Goal: Task Accomplishment & Management: Manage account settings

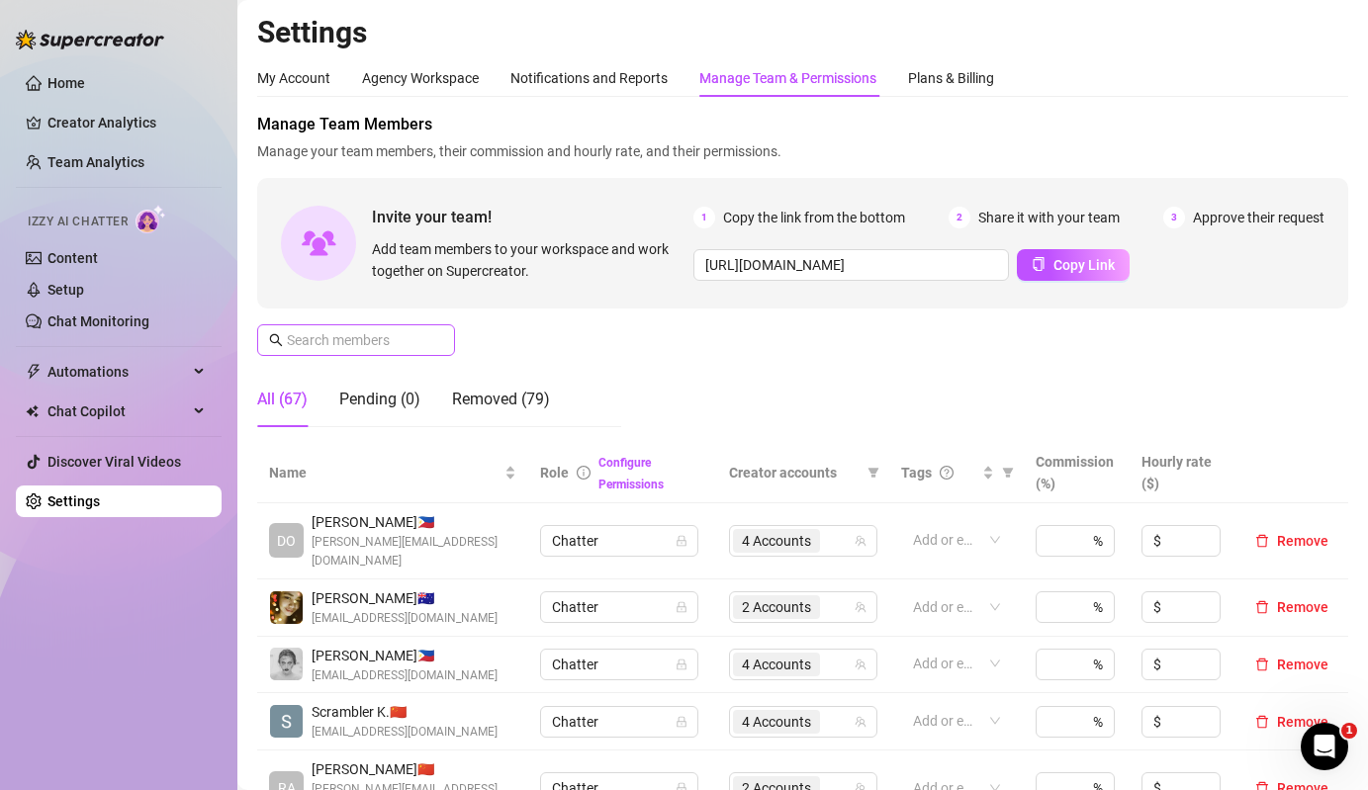
click at [416, 353] on span at bounding box center [356, 340] width 198 height 32
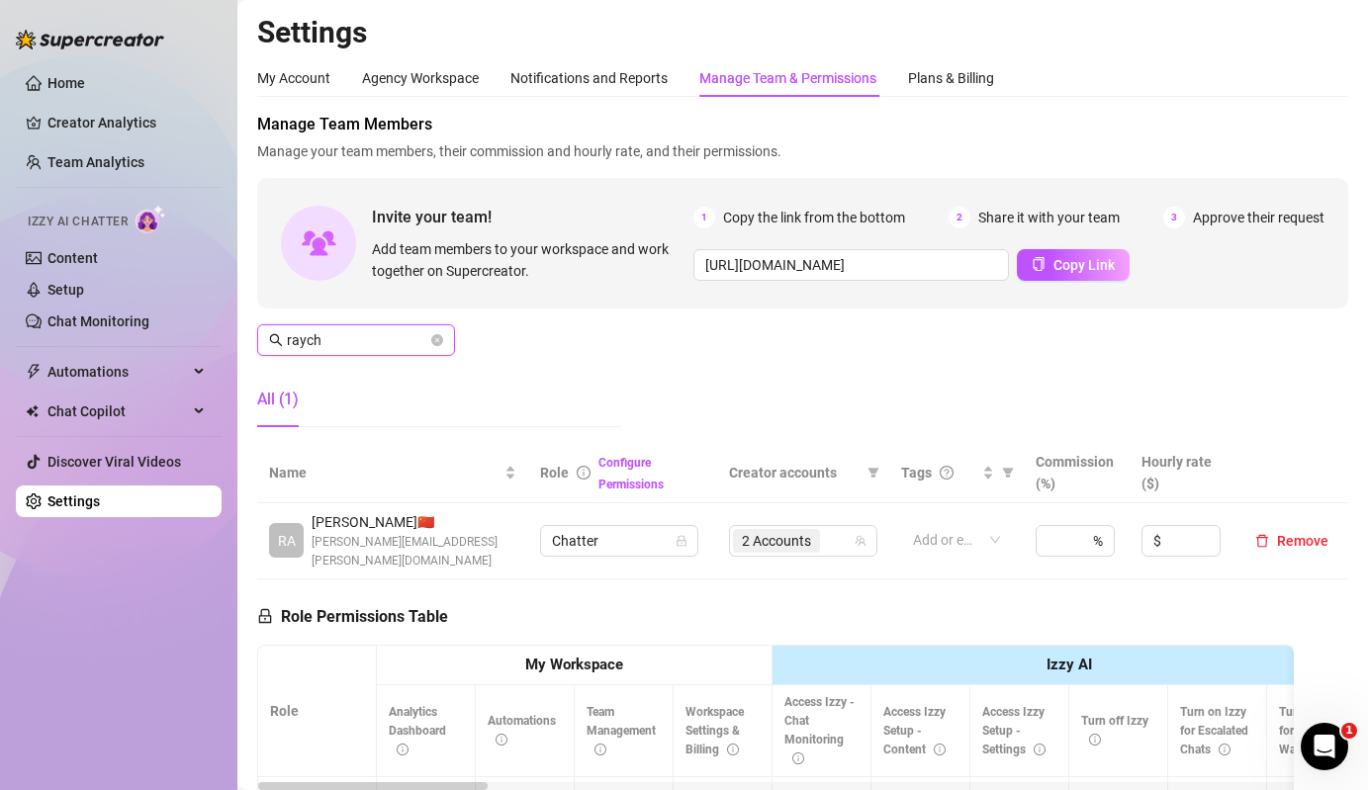
type input "raych"
click at [836, 530] on div "2 Accounts" at bounding box center [793, 541] width 120 height 28
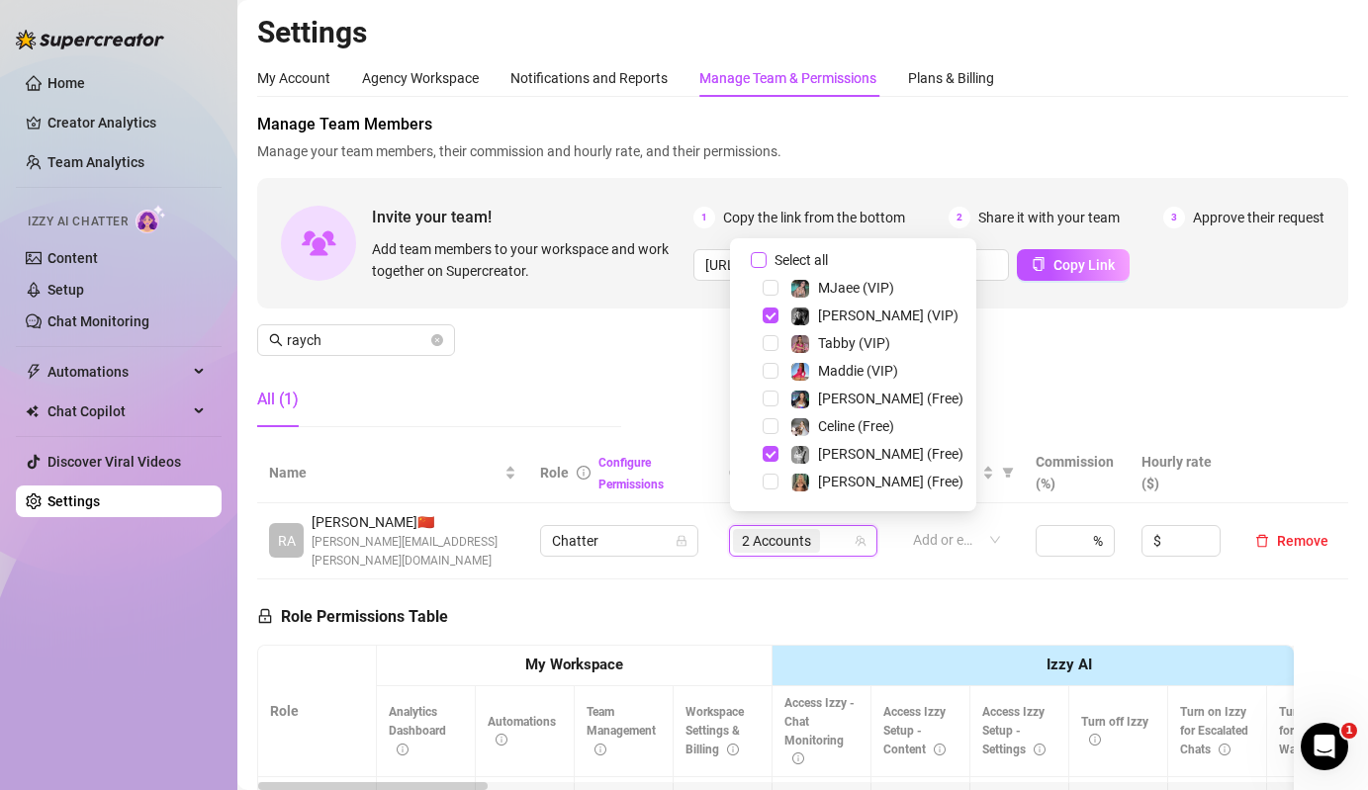
click at [811, 265] on span "Select all" at bounding box center [800, 260] width 69 height 22
click at [766, 265] on input "Select all" at bounding box center [759, 260] width 16 height 16
click at [811, 265] on span "Select all" at bounding box center [800, 260] width 69 height 22
click at [766, 265] on input "Select all" at bounding box center [759, 260] width 16 height 16
checkbox input "false"
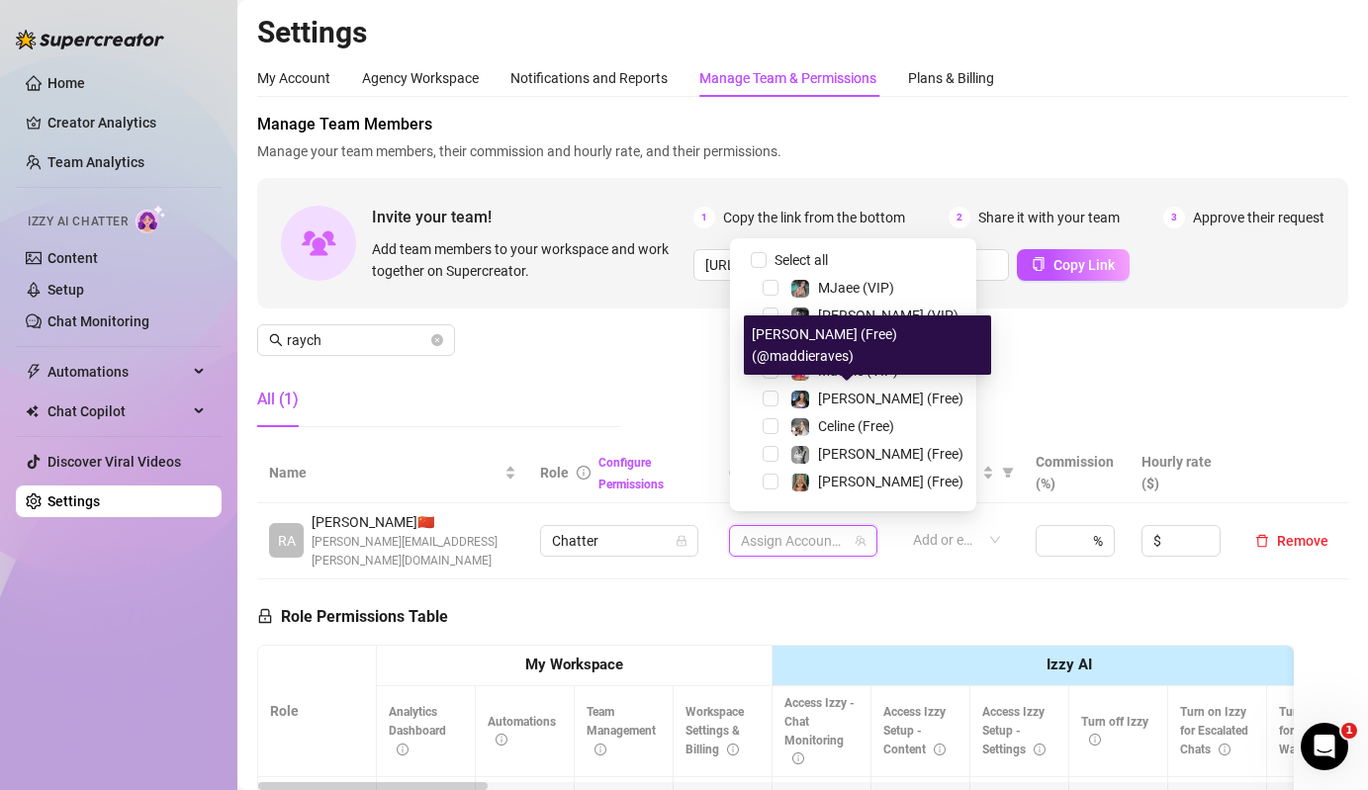
click at [850, 372] on div "[PERSON_NAME] (Free) (@maddieraves)" at bounding box center [867, 344] width 247 height 59
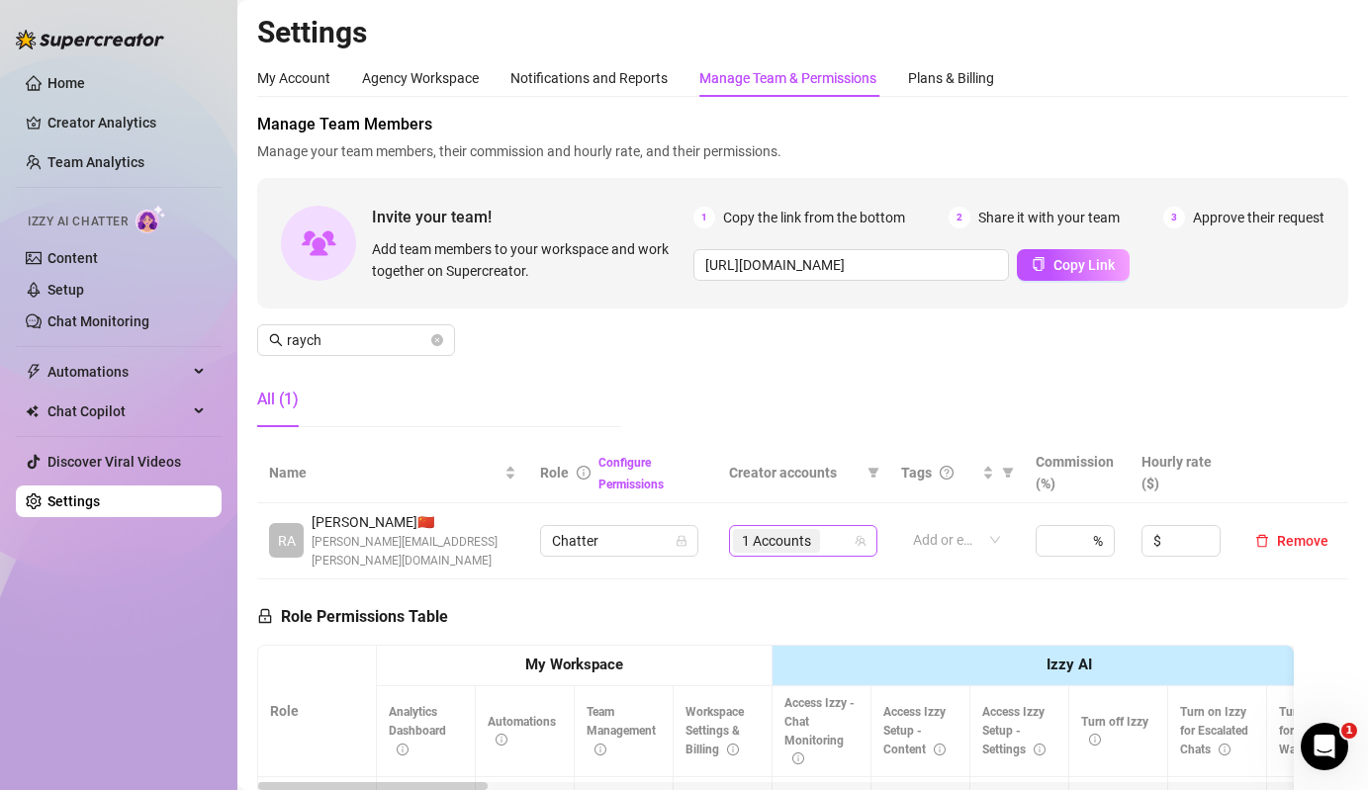
click at [778, 533] on span "1 Accounts" at bounding box center [776, 541] width 69 height 22
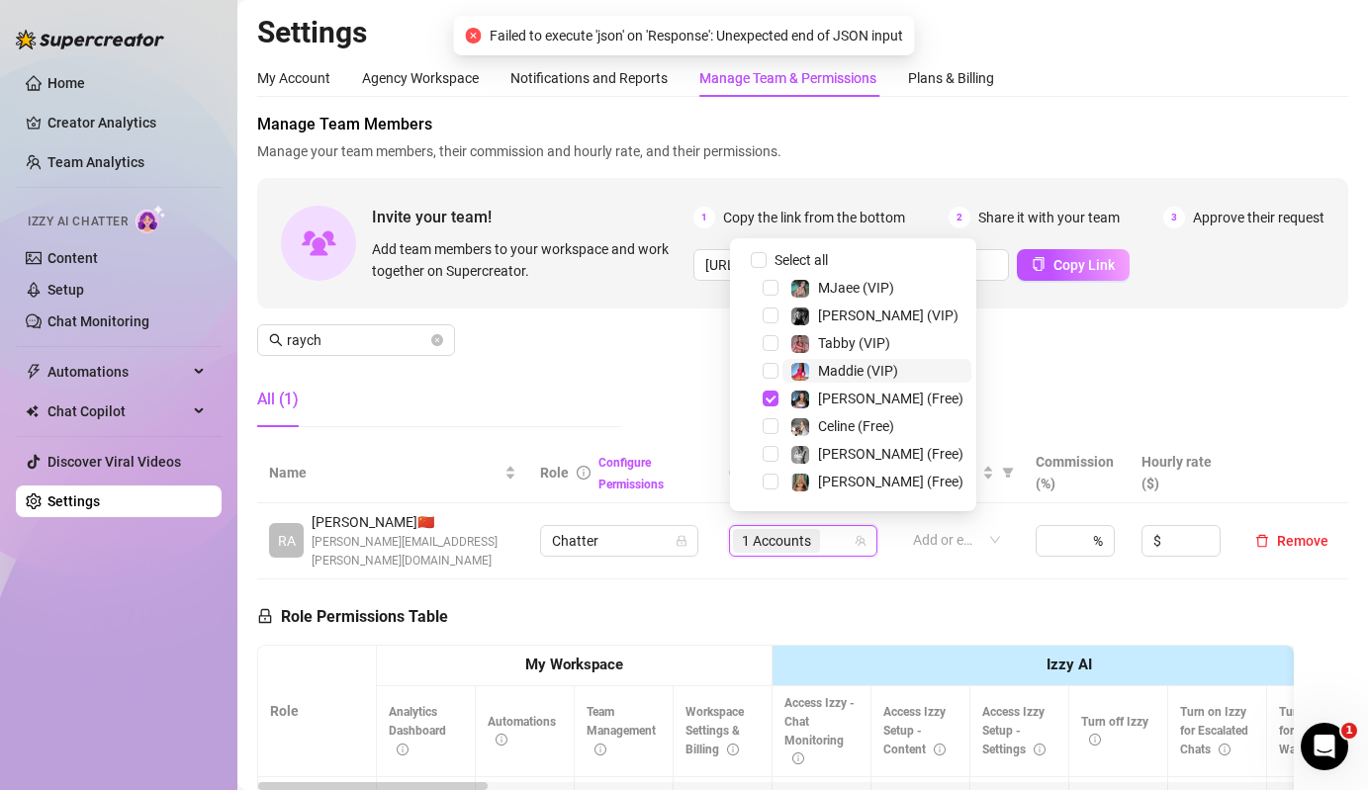
click at [838, 381] on div "Maddie (VIP)" at bounding box center [858, 371] width 80 height 24
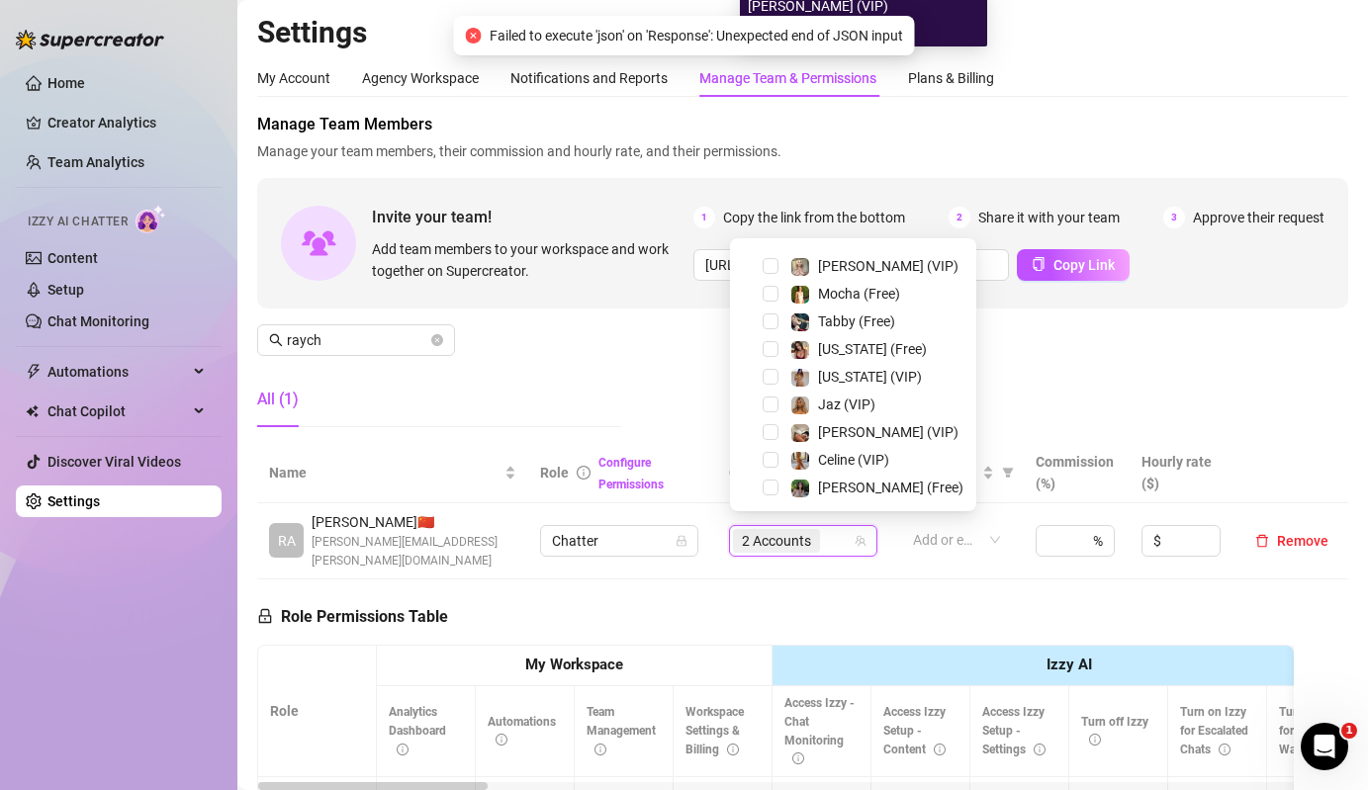
scroll to position [301, 0]
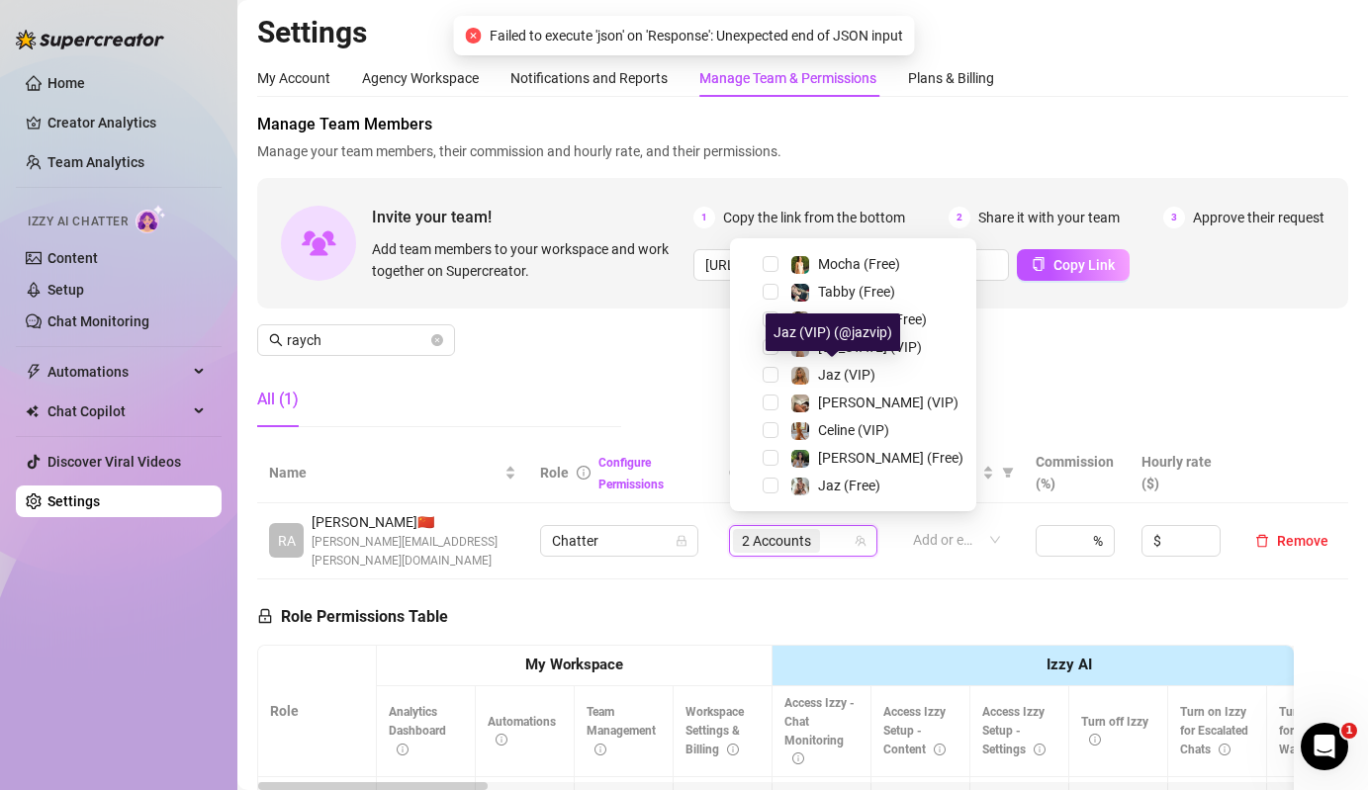
click at [838, 381] on span "Jaz (VIP)" at bounding box center [846, 375] width 57 height 16
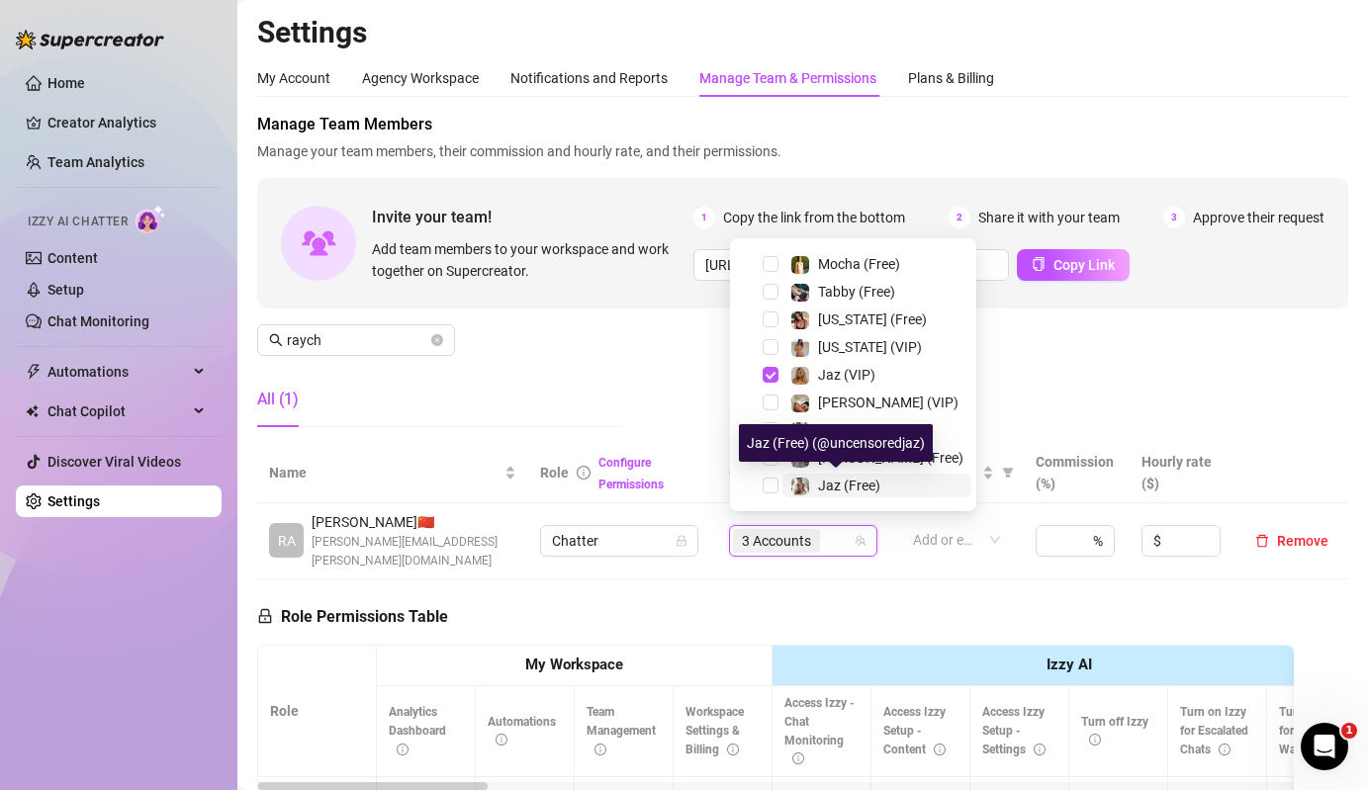
click at [862, 492] on span "Jaz (Free)" at bounding box center [849, 486] width 62 height 16
click at [677, 401] on div "Manage Team Members Manage your team members, their commission and hourly rate,…" at bounding box center [802, 278] width 1091 height 330
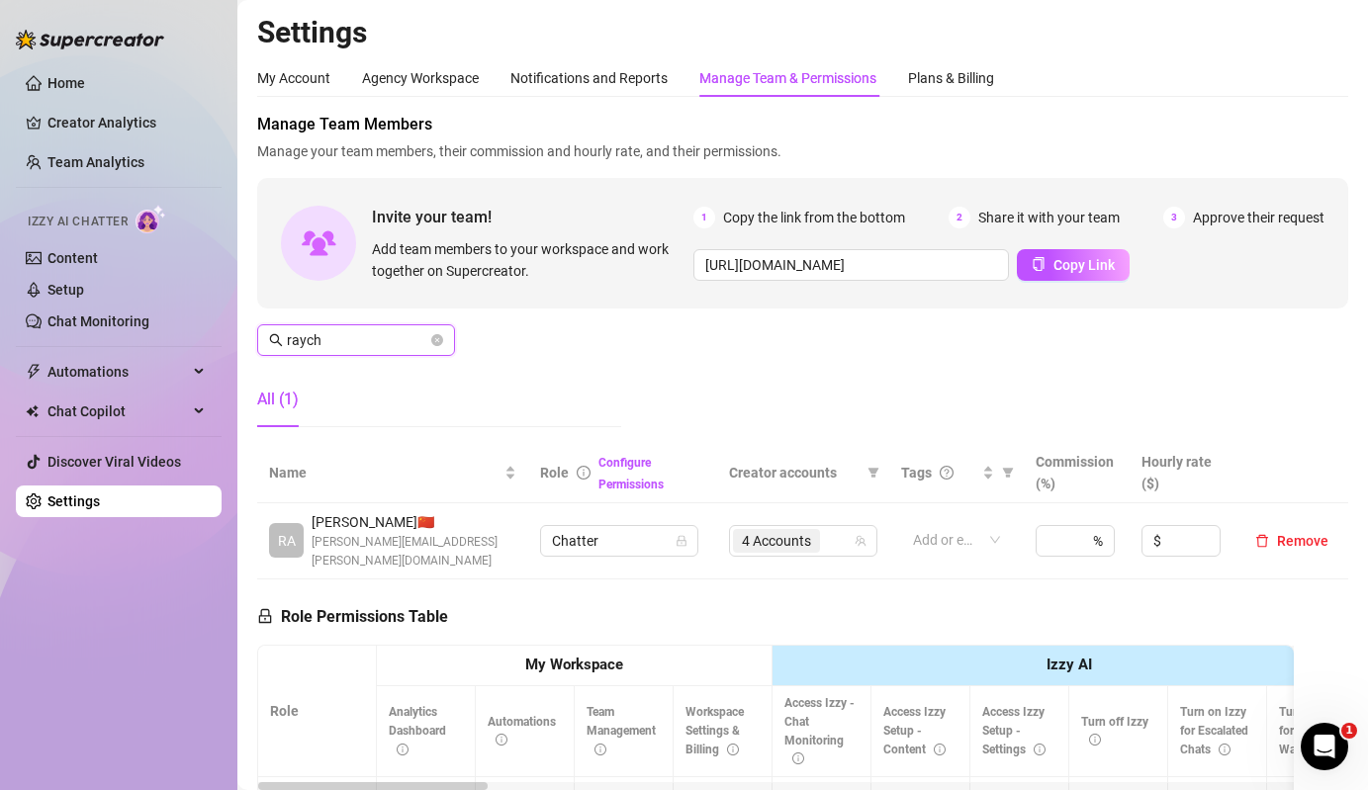
click at [337, 344] on input "raych" at bounding box center [357, 340] width 140 height 22
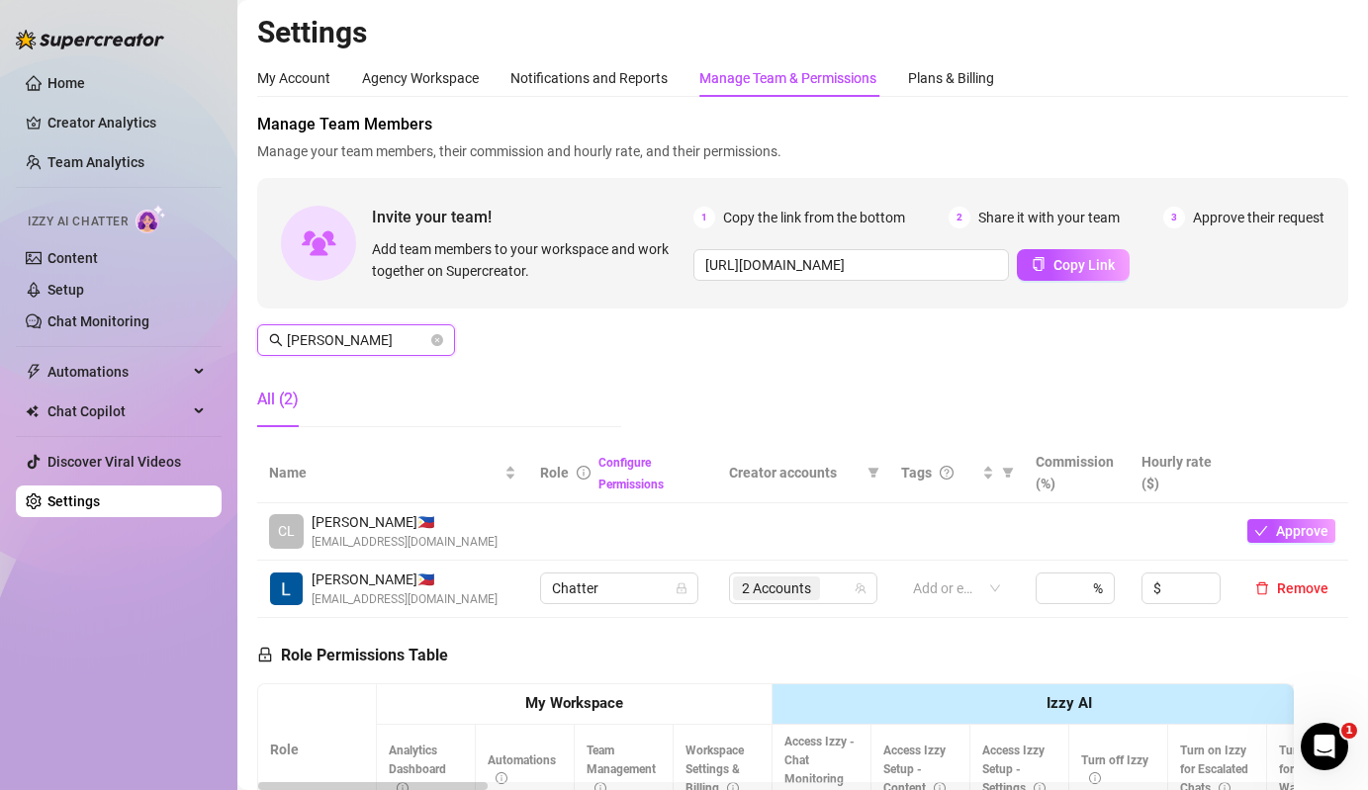
type input "[PERSON_NAME]"
click at [813, 569] on td "2 Accounts" at bounding box center [803, 589] width 172 height 57
click at [820, 582] on span "2 Accounts" at bounding box center [776, 589] width 87 height 24
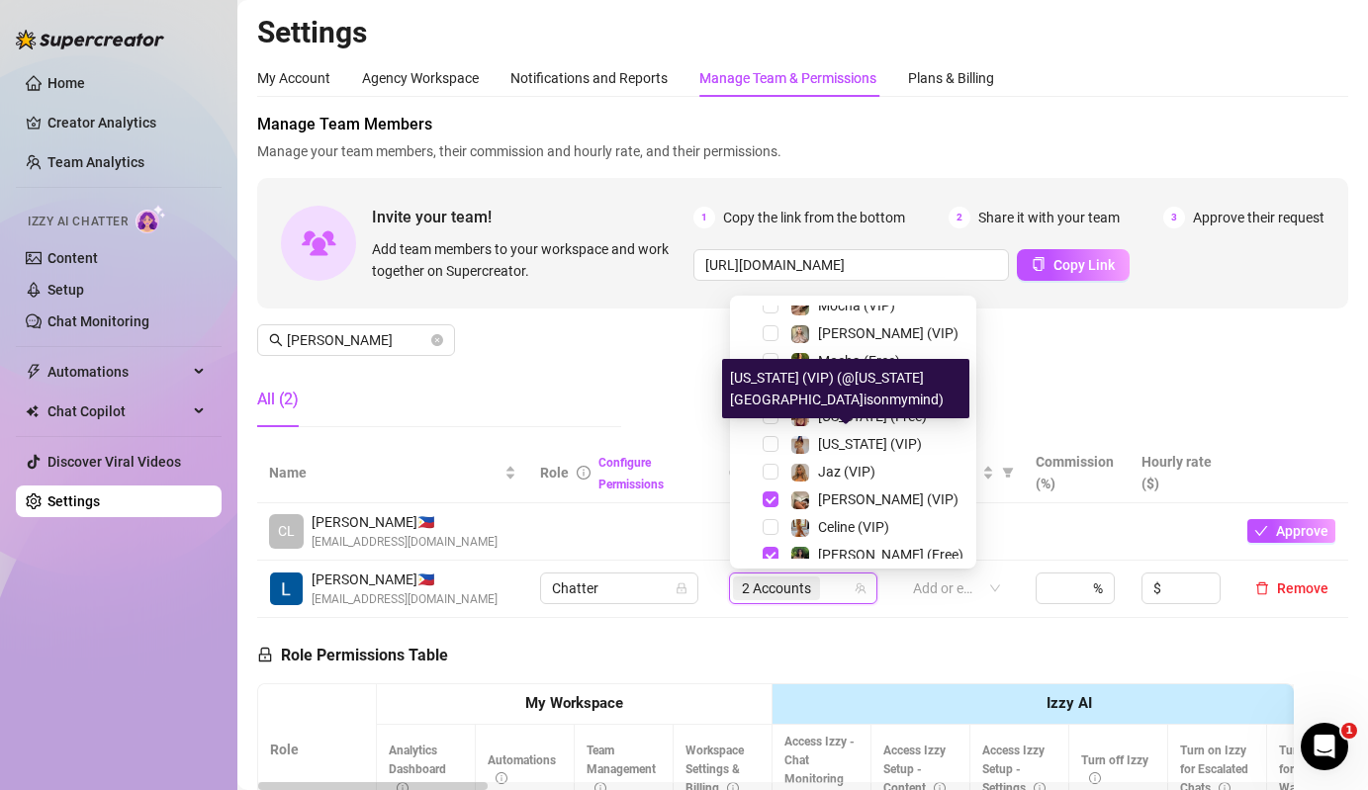
scroll to position [267, 0]
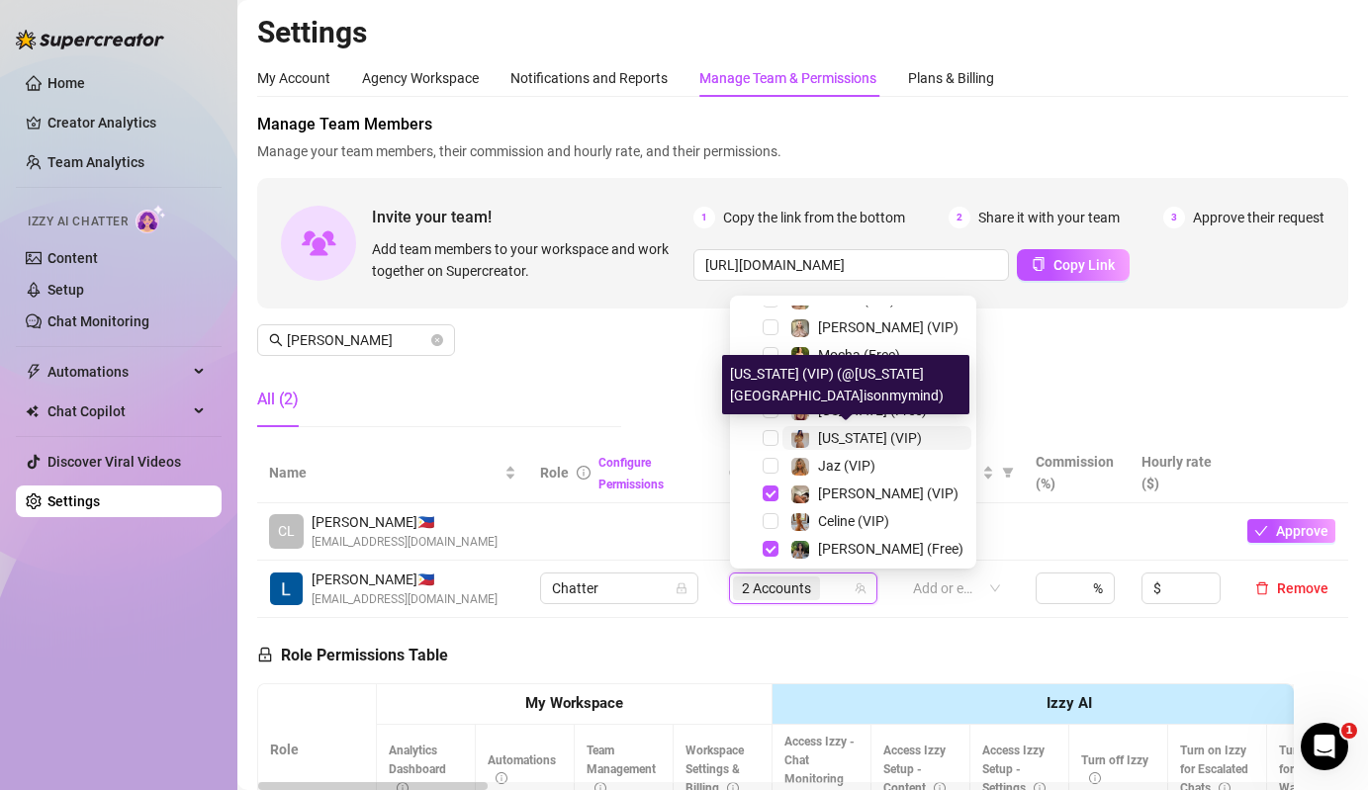
click at [791, 443] on img at bounding box center [800, 439] width 18 height 18
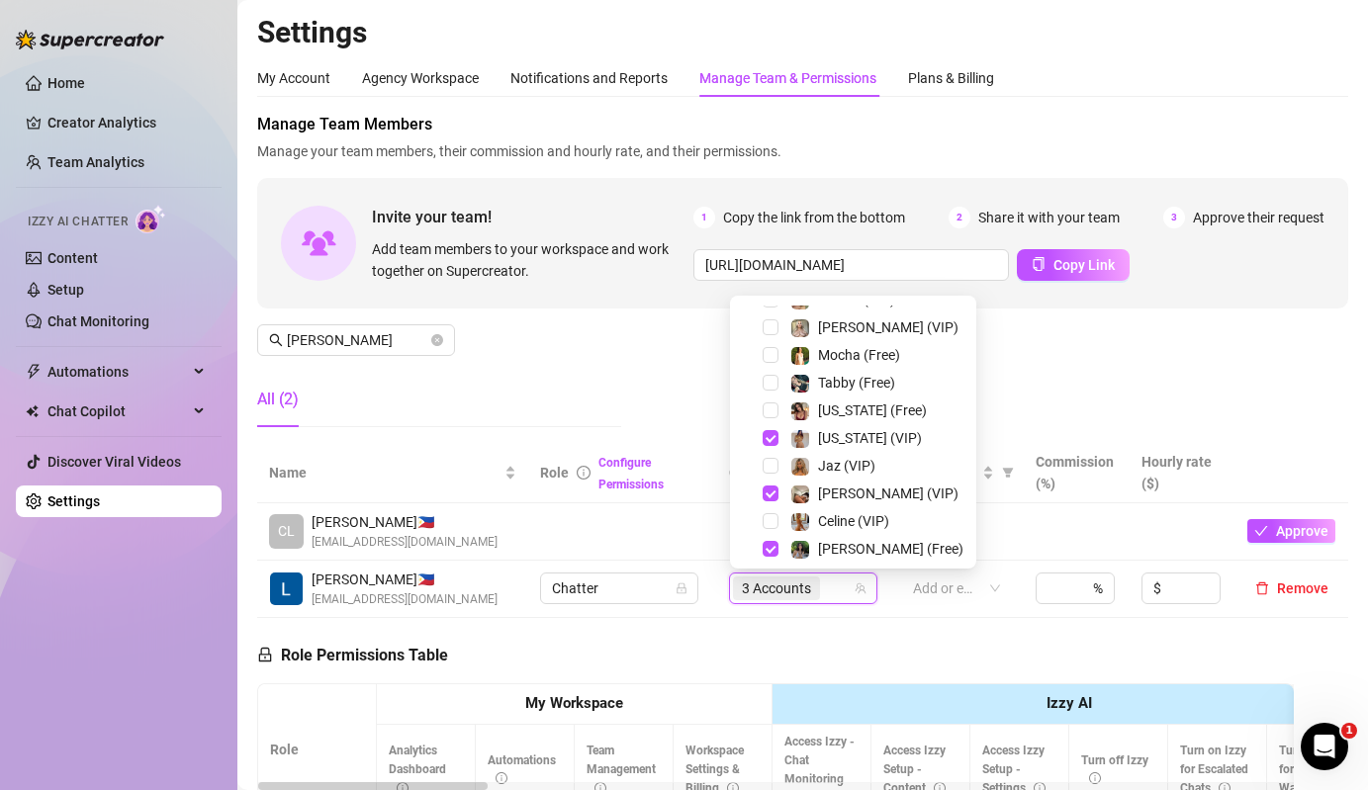
click at [761, 419] on div "[US_STATE] (Free)" at bounding box center [853, 411] width 236 height 24
click at [770, 413] on span "Select tree node" at bounding box center [771, 411] width 16 height 16
click at [370, 346] on input "[PERSON_NAME]" at bounding box center [357, 340] width 140 height 22
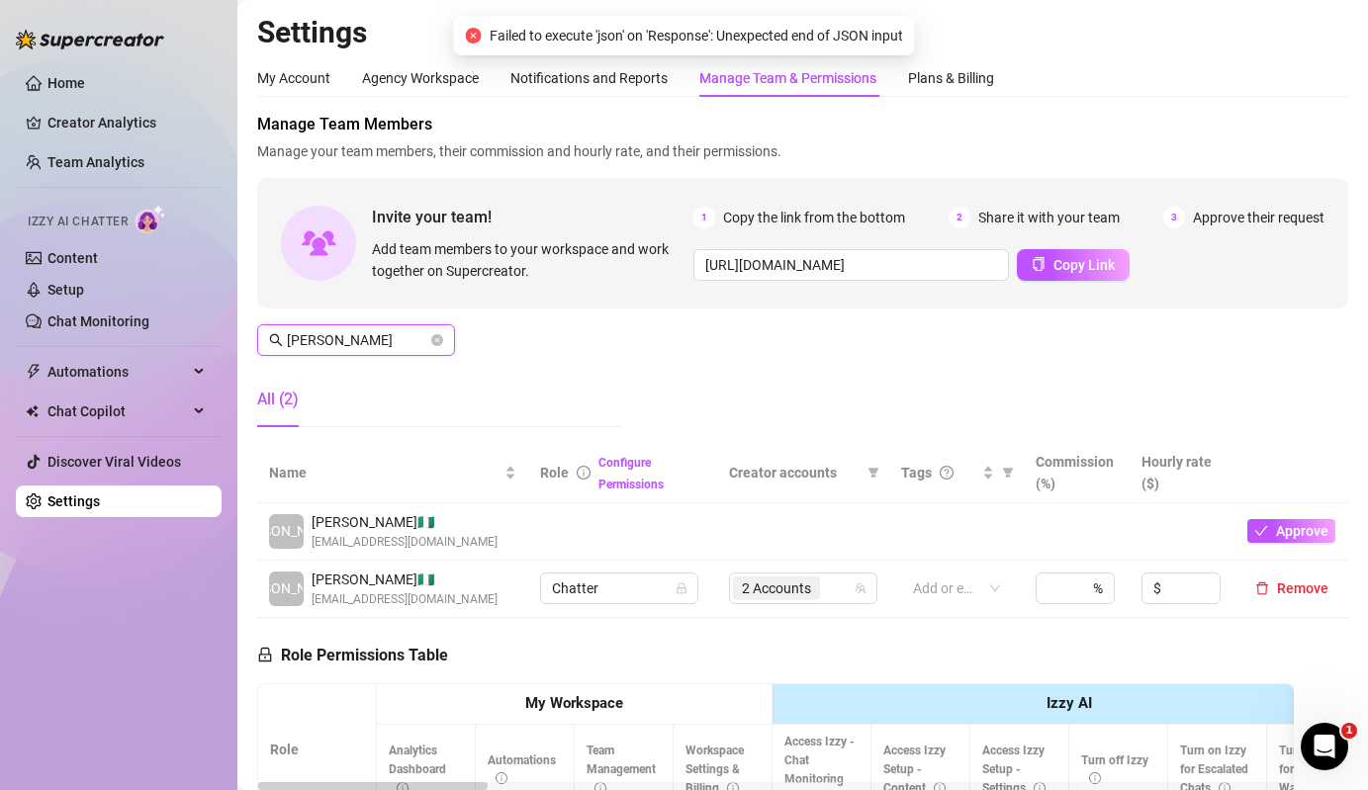
type input "[PERSON_NAME]"
click at [834, 605] on td "2 Accounts" at bounding box center [803, 589] width 172 height 57
click at [846, 576] on div "2 Accounts" at bounding box center [793, 589] width 120 height 28
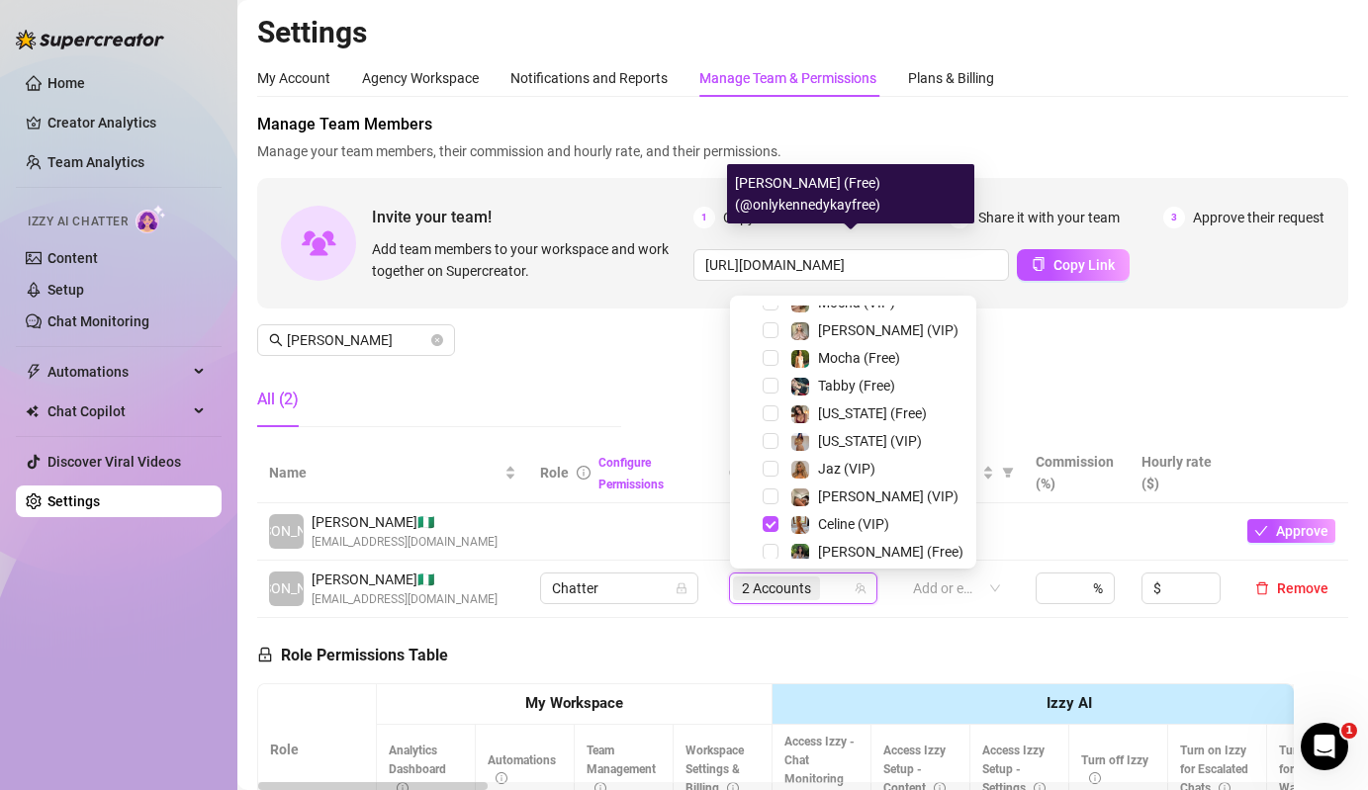
scroll to position [301, 0]
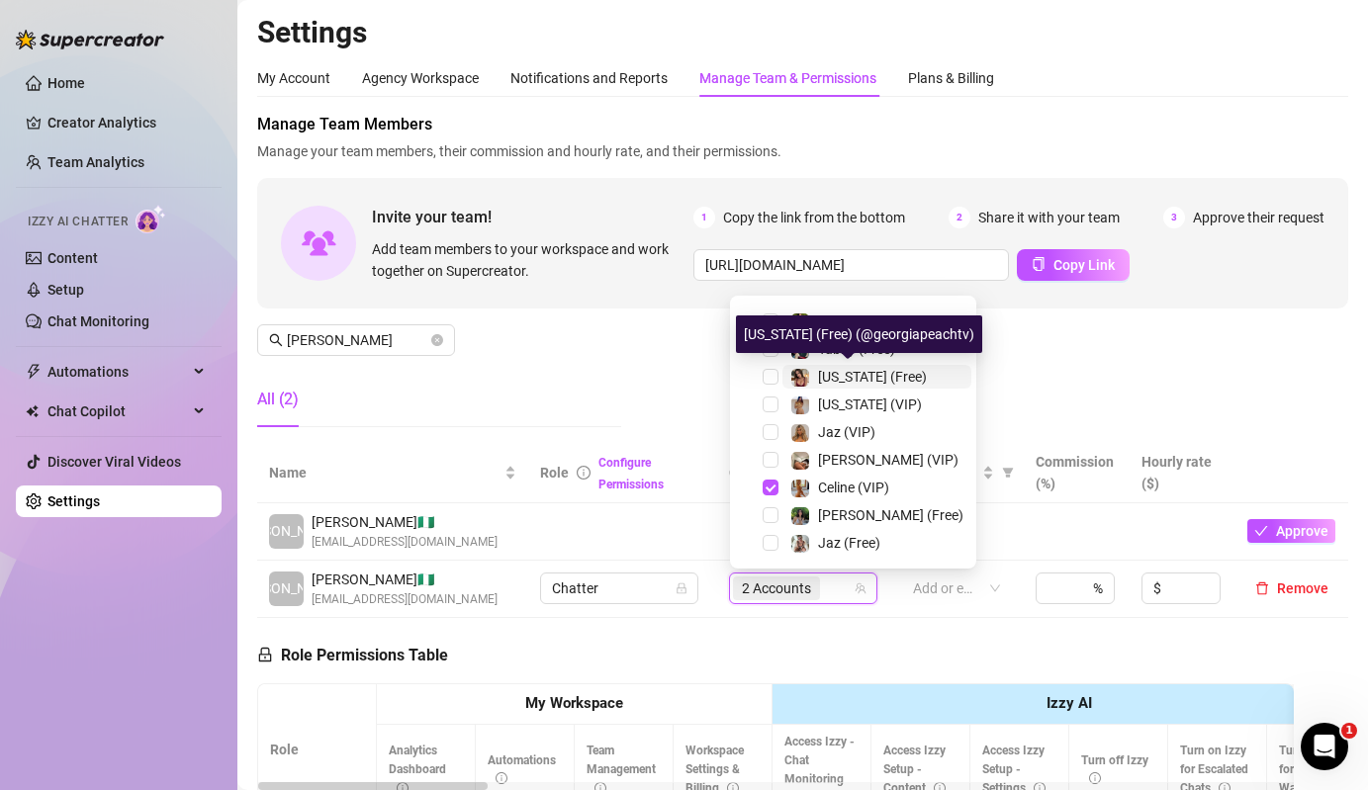
click at [800, 381] on img at bounding box center [800, 378] width 18 height 18
click at [822, 404] on span "[US_STATE] (VIP)" at bounding box center [870, 405] width 104 height 16
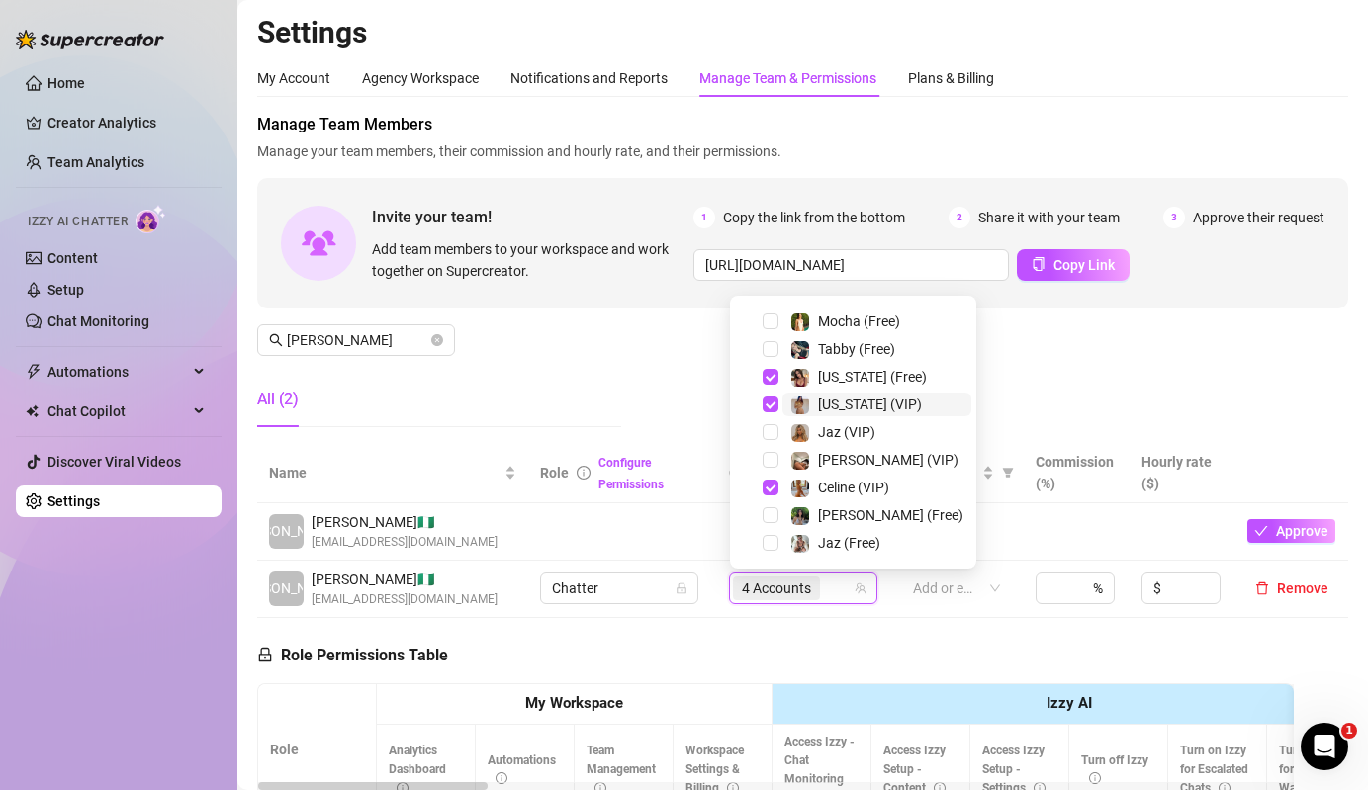
click at [797, 399] on img at bounding box center [800, 406] width 18 height 18
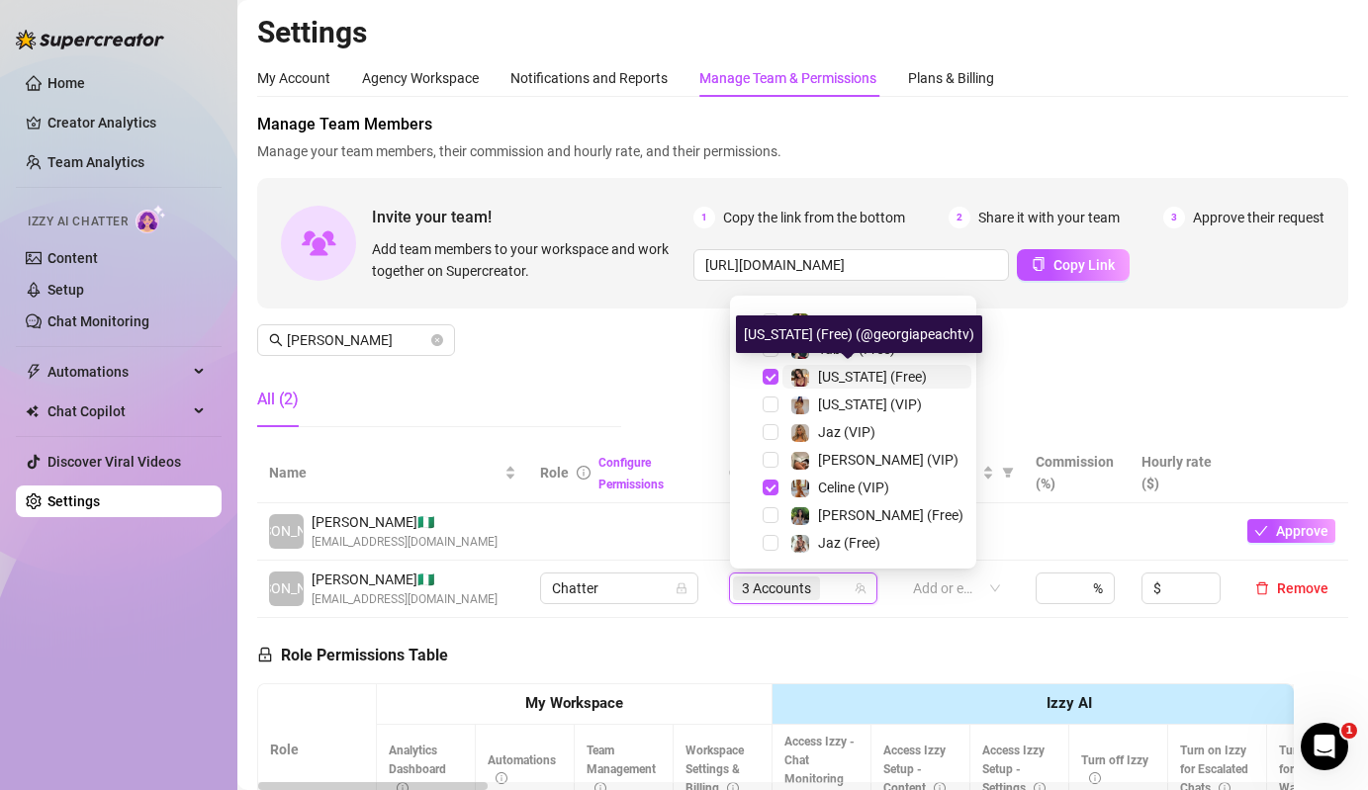
click at [823, 386] on div "[US_STATE] (Free)" at bounding box center [872, 377] width 109 height 24
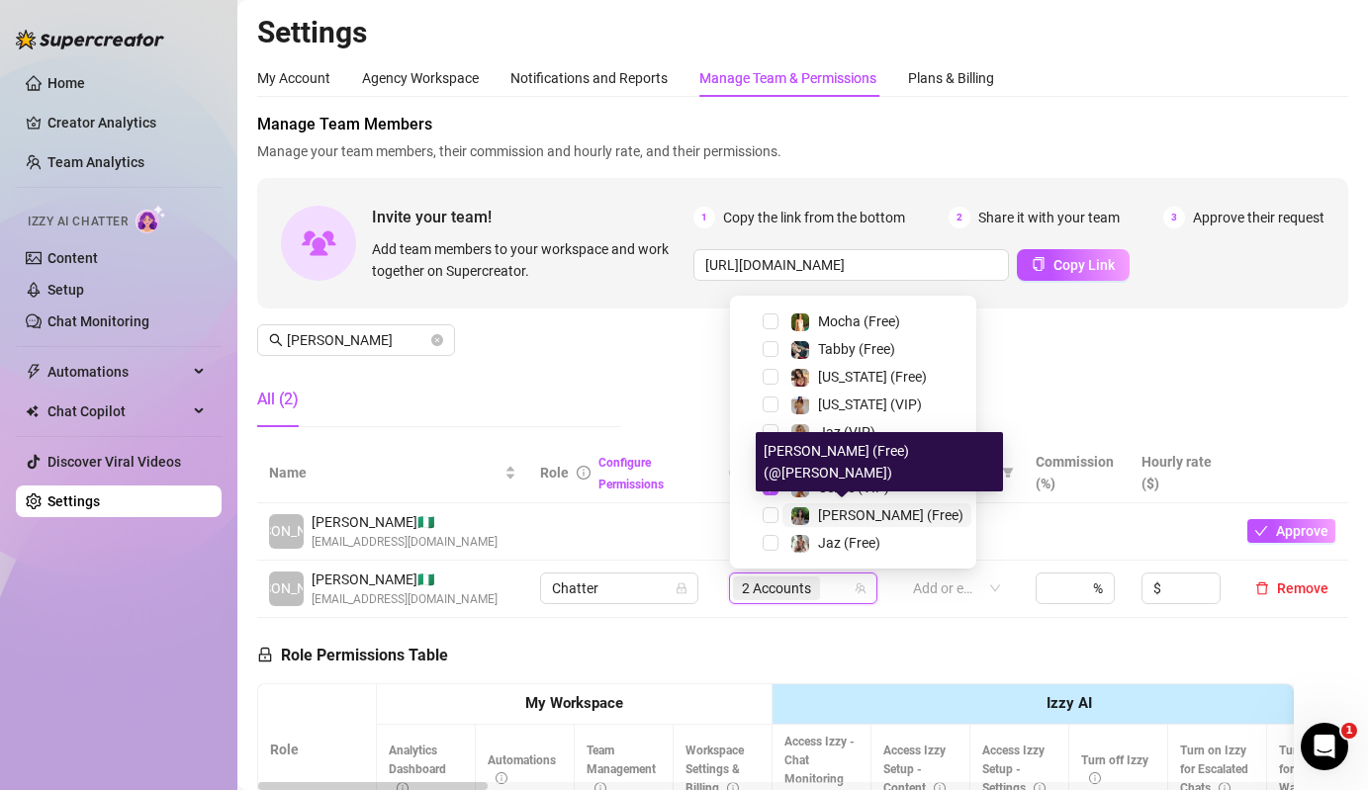
click at [849, 516] on span "[PERSON_NAME] (Free)" at bounding box center [890, 515] width 145 height 16
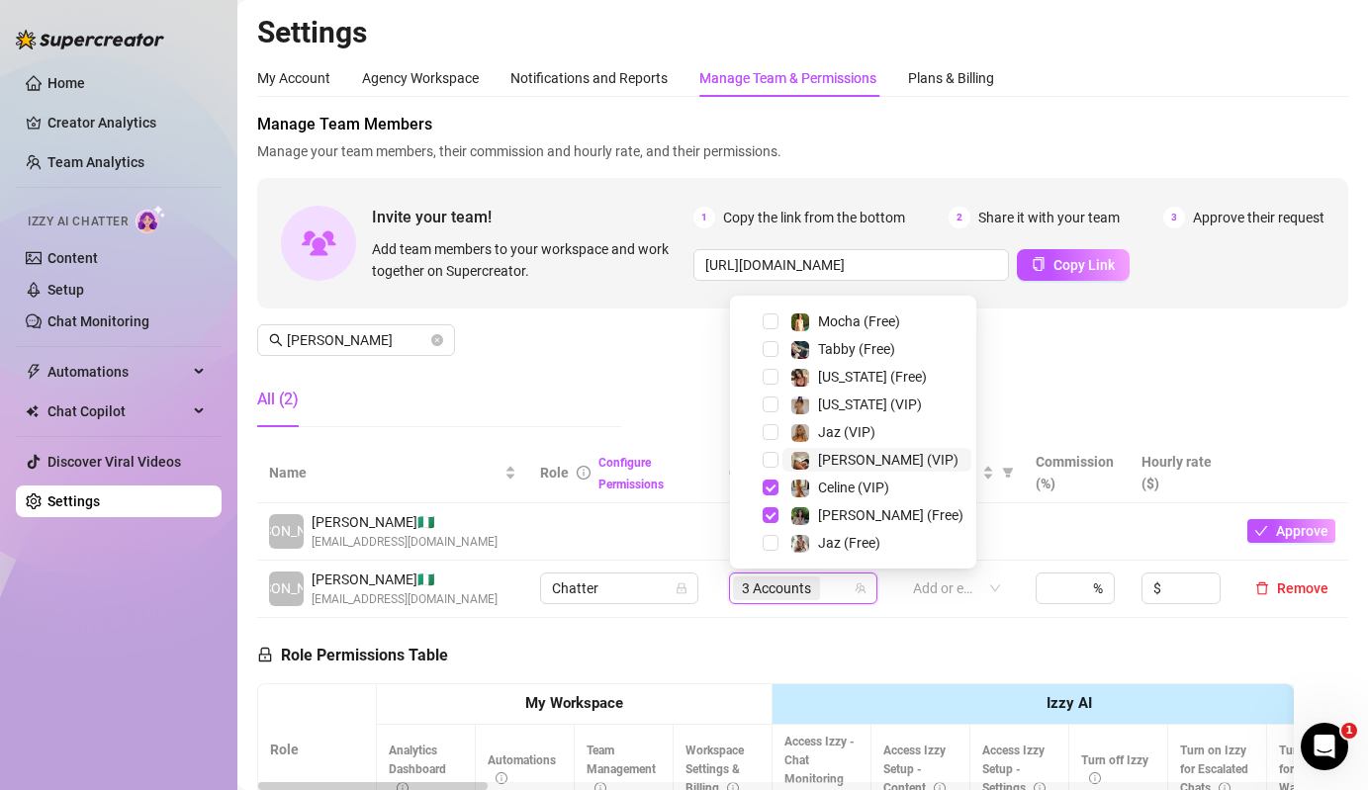
click at [795, 459] on img at bounding box center [800, 461] width 18 height 18
click at [515, 334] on div "Manage Team Members Manage your team members, their commission and hourly rate,…" at bounding box center [802, 278] width 1091 height 330
